Goal: Information Seeking & Learning: Learn about a topic

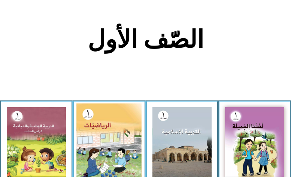
scroll to position [150, 0]
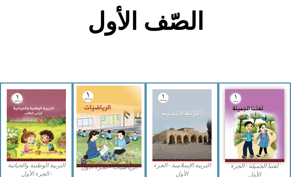
click at [104, 115] on img at bounding box center [108, 127] width 65 height 82
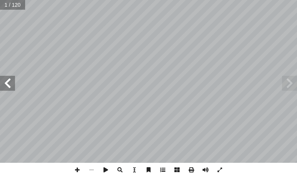
click at [161, 171] on span at bounding box center [162, 170] width 14 height 14
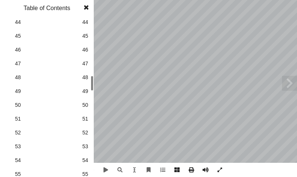
click at [85, 175] on span "55" at bounding box center [85, 175] width 6 height 8
click at [88, 7] on span at bounding box center [85, 7] width 13 height 15
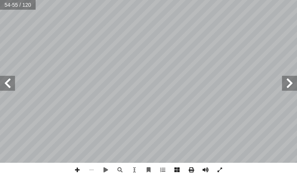
click at [9, 79] on span at bounding box center [7, 83] width 15 height 15
click at [79, 169] on span at bounding box center [77, 170] width 14 height 14
click at [204, 177] on div "52 ٌ ة َ ع َ راج ُ [DATE] ٢ ب ُ ت ْ ك أ ا ، ثم ً ة َ حيح َ ص ُ ة َ ن َ قار ُ م …" at bounding box center [148, 88] width 297 height 177
